Goal: Task Accomplishment & Management: Manage account settings

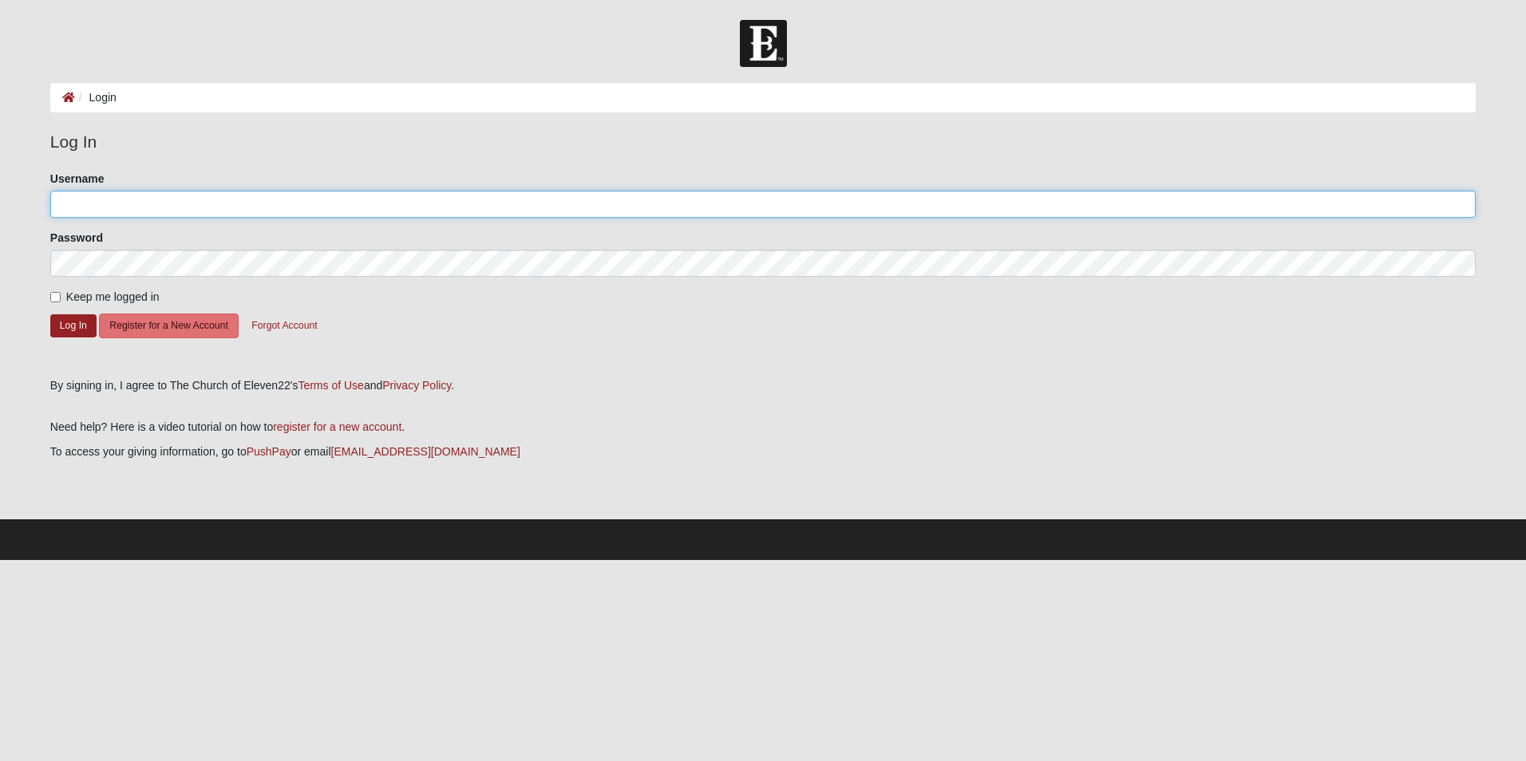
click at [109, 198] on input "Username" at bounding box center [762, 204] width 1425 height 27
type input "Pbjacob3"
click at [73, 326] on button "Log In" at bounding box center [73, 325] width 46 height 23
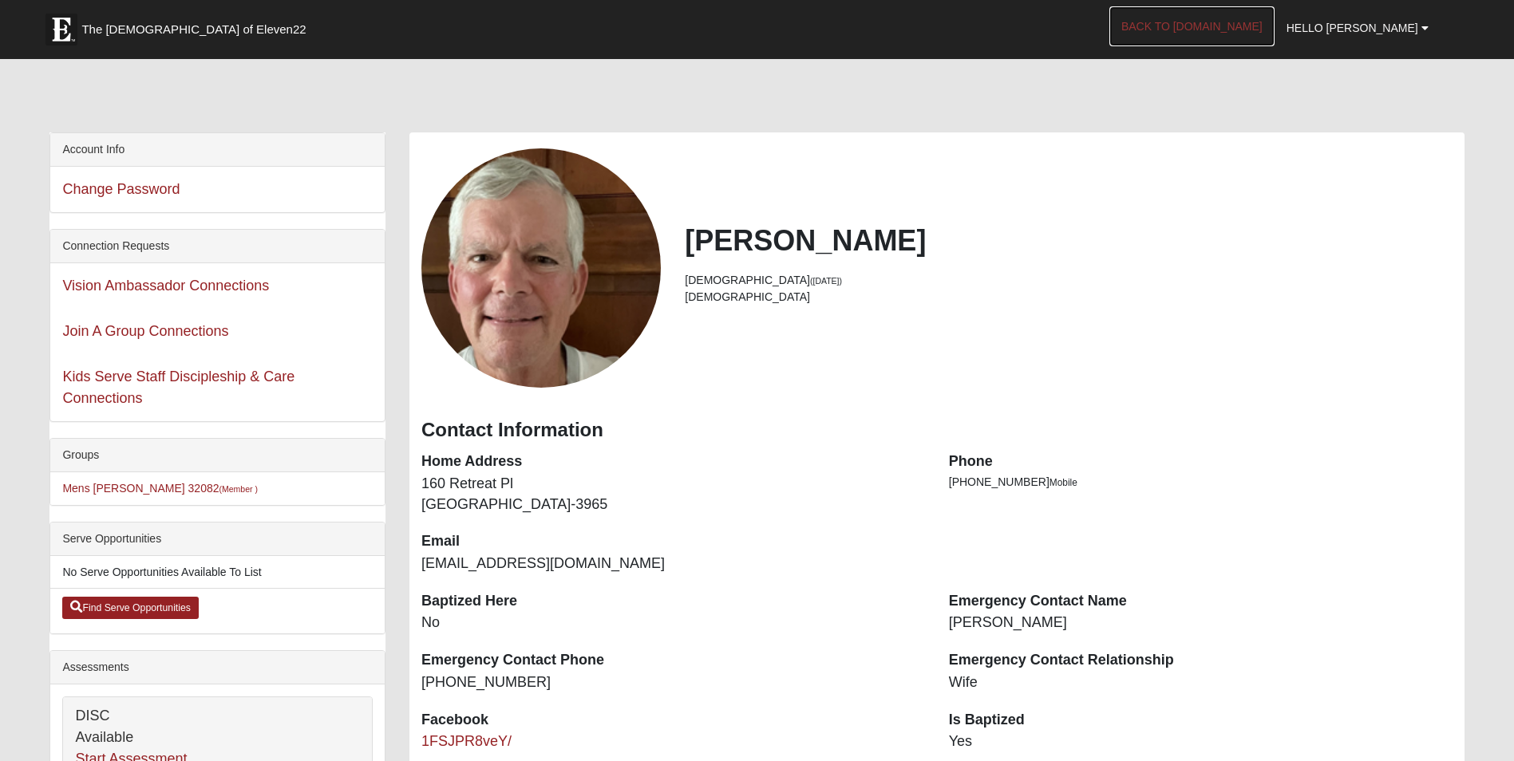
click at [1231, 22] on link "Back to [DOMAIN_NAME]" at bounding box center [1191, 26] width 165 height 40
